Goal: Task Accomplishment & Management: Manage account settings

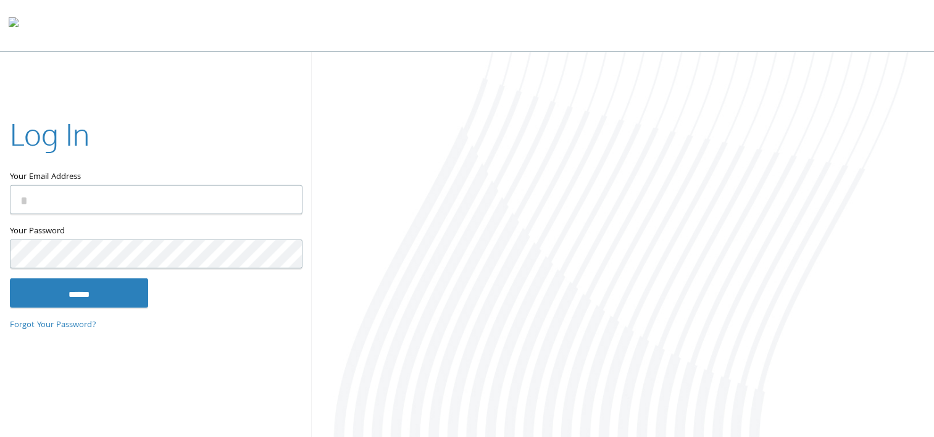
type input "**********"
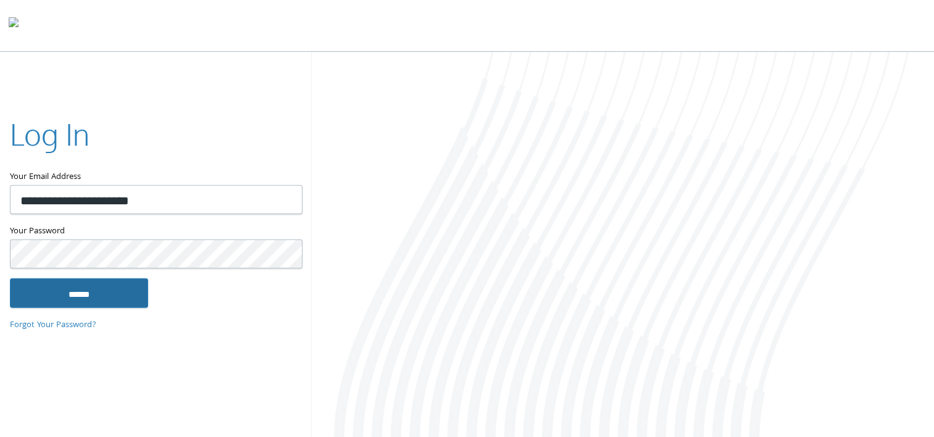
click at [61, 291] on input "******" at bounding box center [79, 293] width 138 height 30
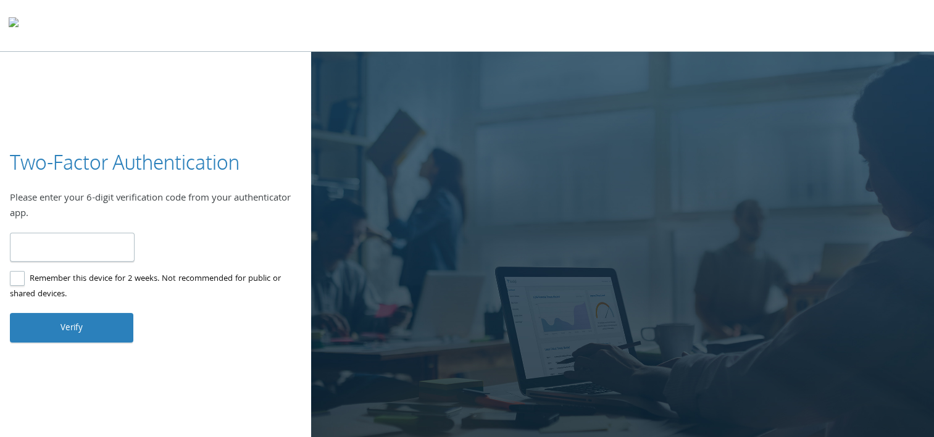
type input "******"
